Goal: Task Accomplishment & Management: Manage account settings

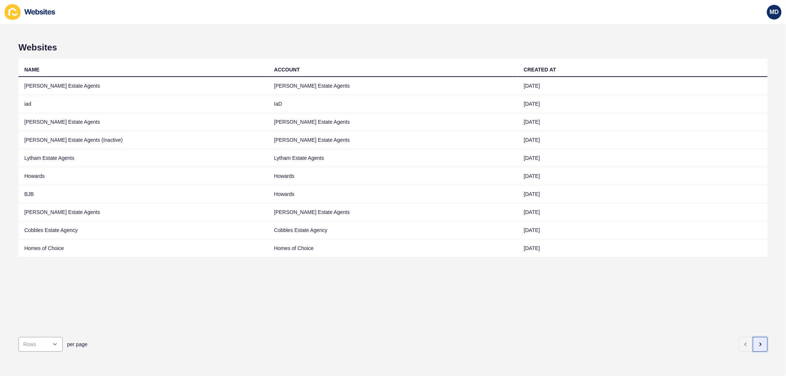
click at [760, 338] on button "button" at bounding box center [760, 344] width 15 height 15
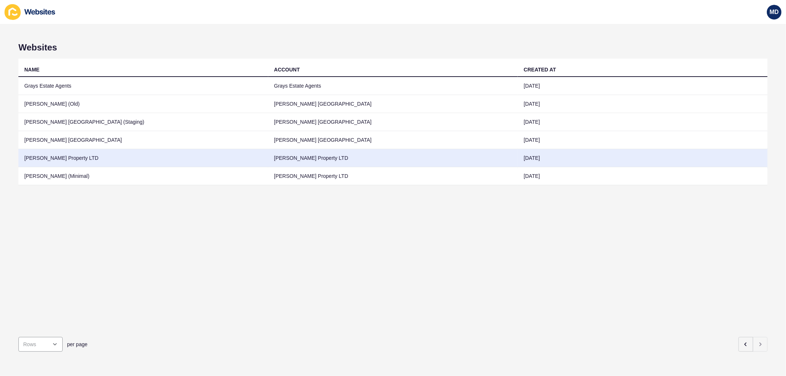
click at [70, 155] on td "[PERSON_NAME] Property LTD" at bounding box center [143, 158] width 250 height 18
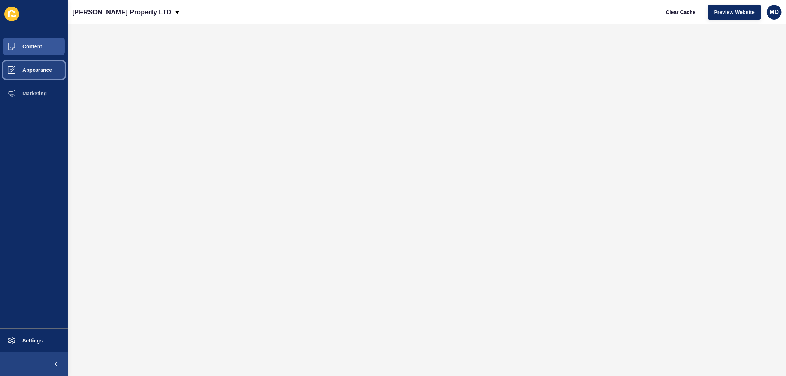
click at [41, 65] on button "Appearance" at bounding box center [34, 70] width 68 height 24
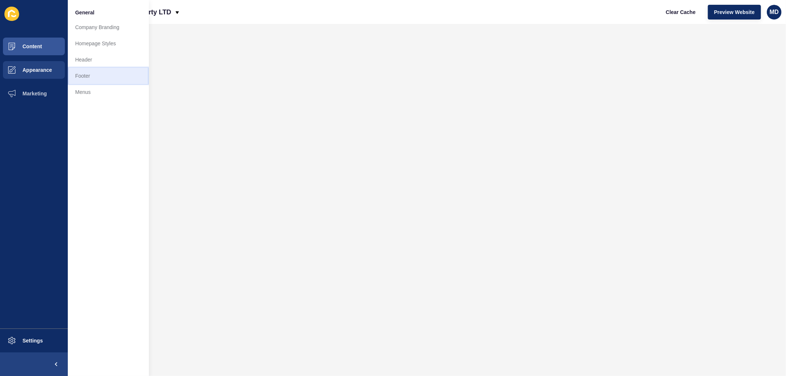
click at [85, 79] on link "Footer" at bounding box center [108, 76] width 81 height 16
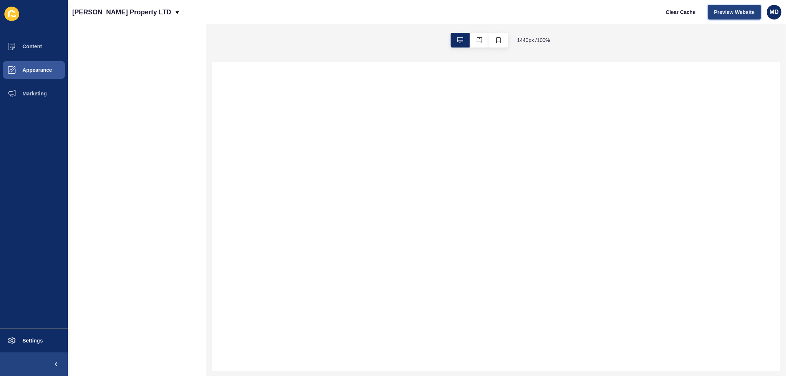
click at [728, 18] on button "Preview Website" at bounding box center [734, 12] width 53 height 15
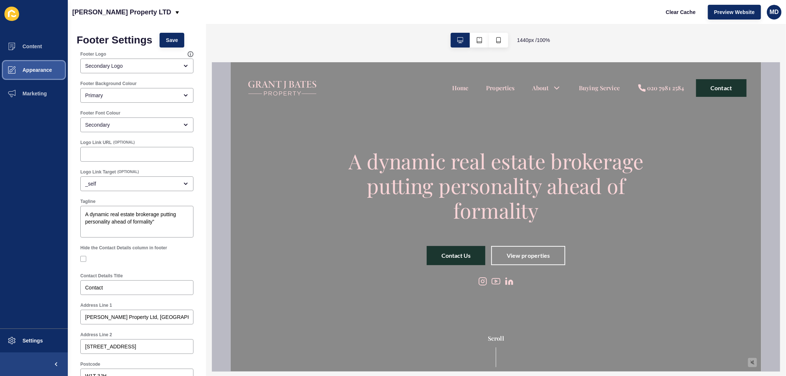
drag, startPoint x: 34, startPoint y: 62, endPoint x: 45, endPoint y: 66, distance: 12.0
click at [34, 63] on button "Appearance" at bounding box center [34, 70] width 68 height 24
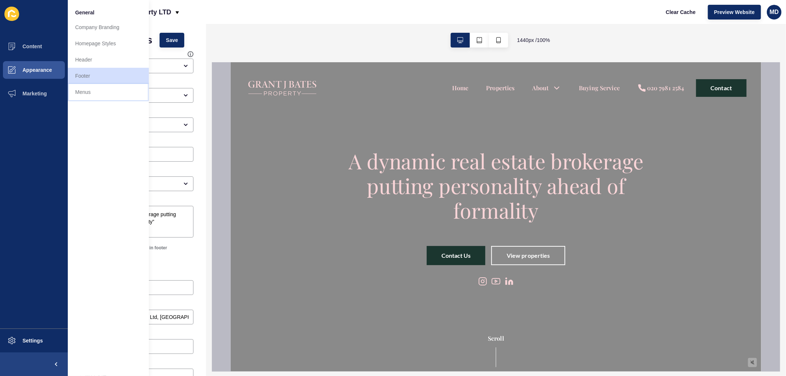
click at [110, 94] on link "Menus" at bounding box center [108, 92] width 81 height 16
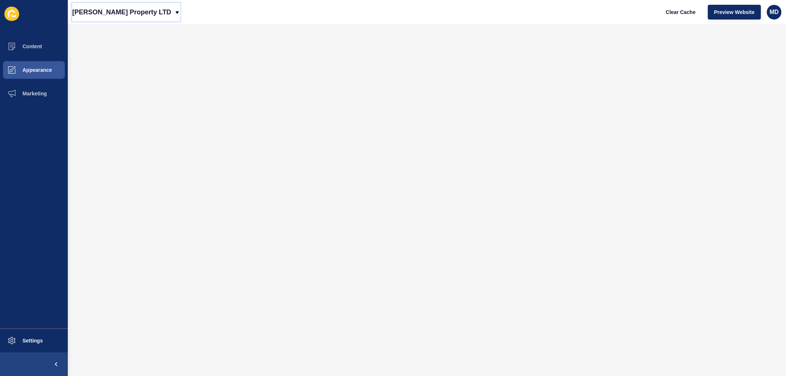
click at [113, 8] on p "[PERSON_NAME] Property LTD" at bounding box center [121, 12] width 99 height 18
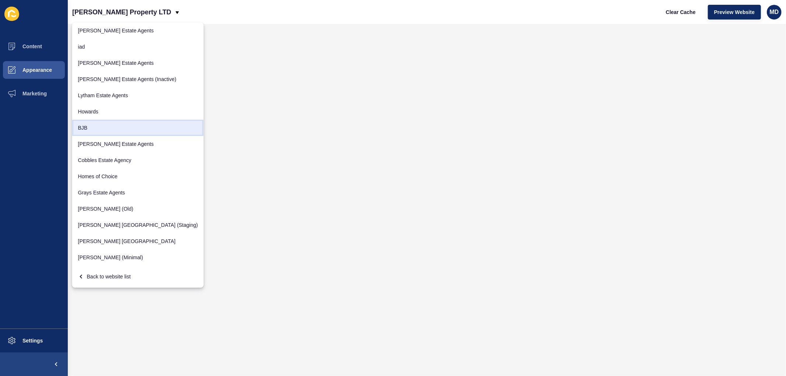
click at [99, 125] on link "BJB" at bounding box center [138, 128] width 132 height 16
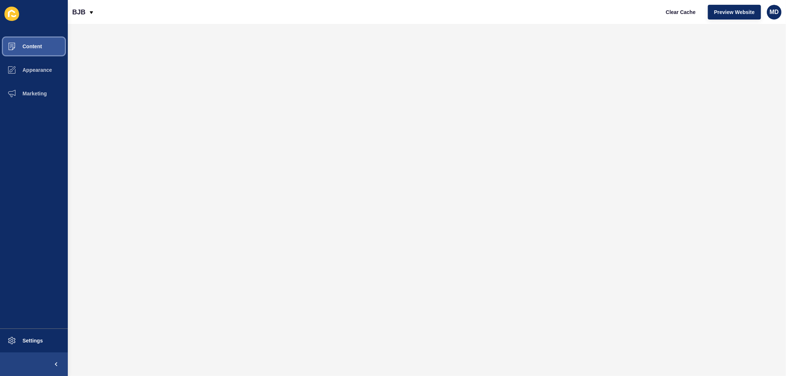
click at [29, 52] on button "Content" at bounding box center [34, 47] width 68 height 24
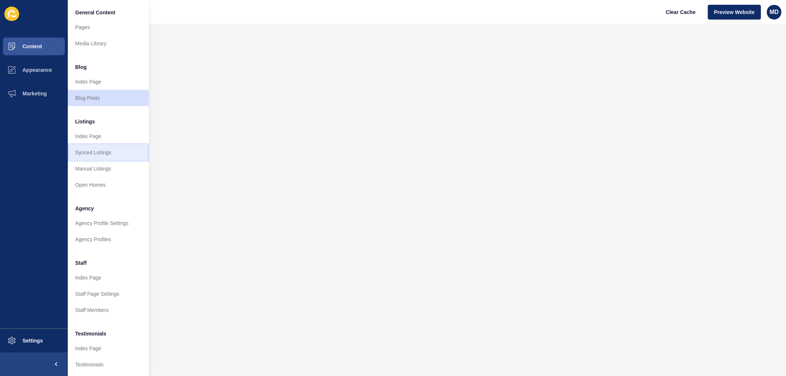
click at [125, 157] on link "Synced Listings" at bounding box center [108, 152] width 81 height 16
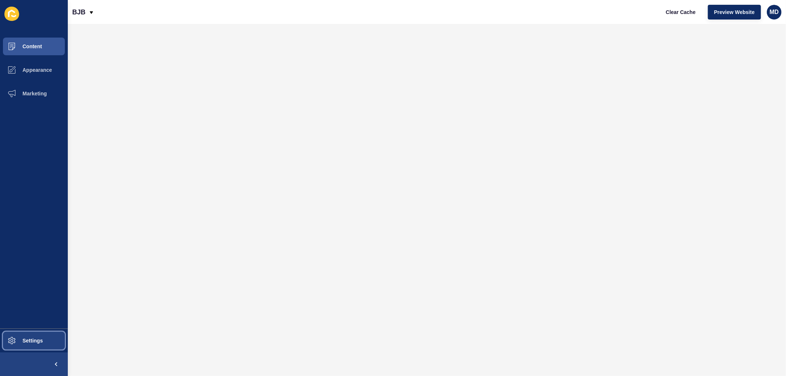
click at [47, 343] on button "Settings" at bounding box center [34, 341] width 68 height 24
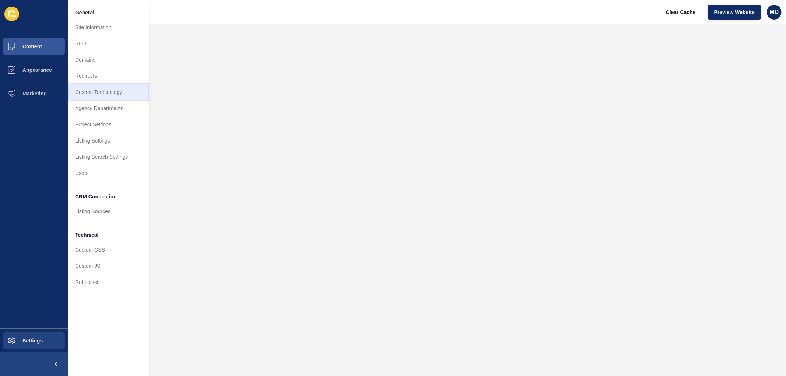
click at [119, 87] on link "Custom Terminology" at bounding box center [108, 92] width 81 height 16
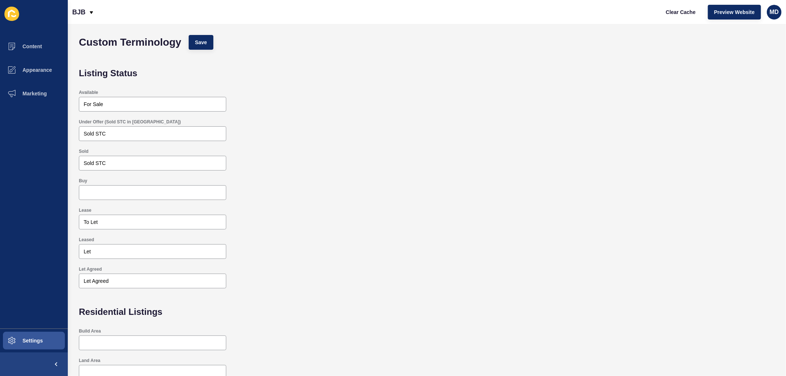
drag, startPoint x: 441, startPoint y: 112, endPoint x: 434, endPoint y: 109, distance: 7.9
click at [441, 112] on div "Available For Sale" at bounding box center [426, 100] width 703 height 29
